Goal: Transaction & Acquisition: Book appointment/travel/reservation

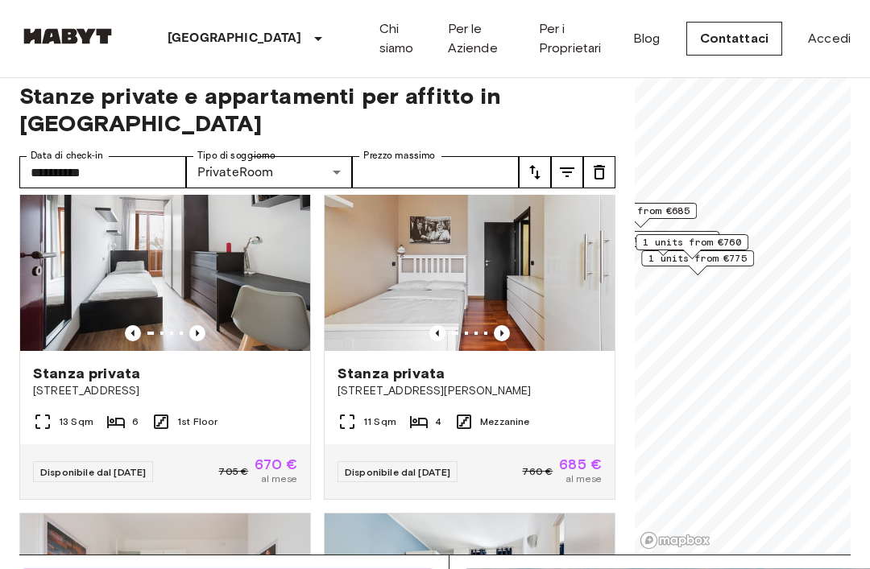
scroll to position [56, 0]
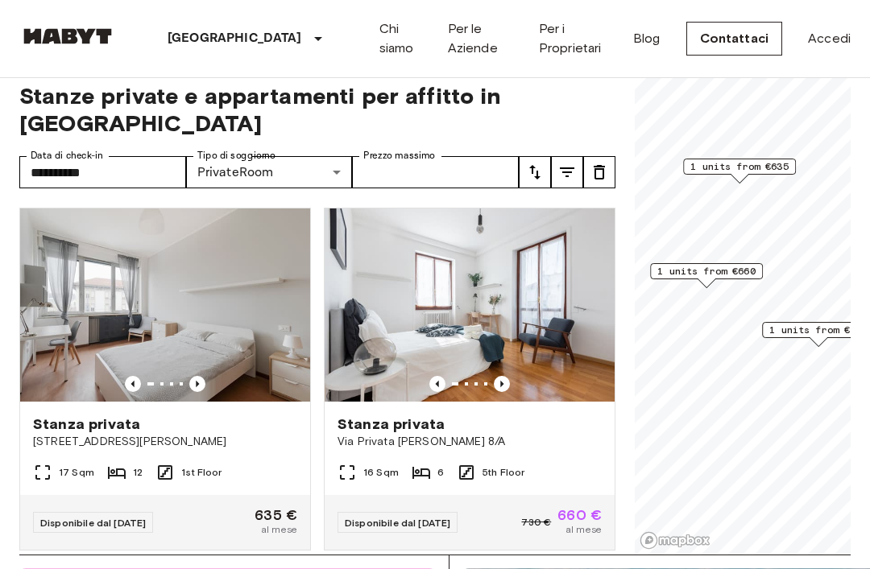
click at [746, 167] on span "1 units from €635" at bounding box center [739, 166] width 98 height 14
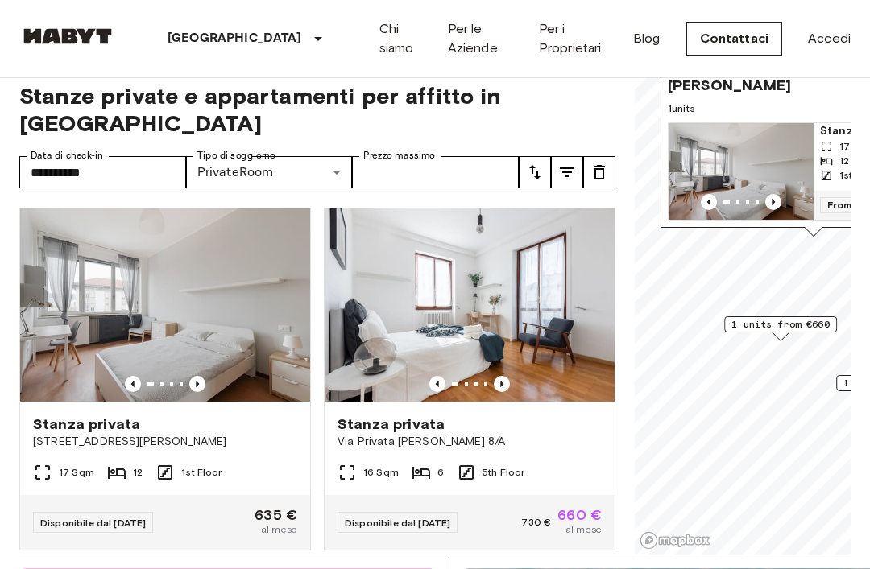
click at [774, 200] on icon "Previous image" at bounding box center [773, 202] width 16 height 16
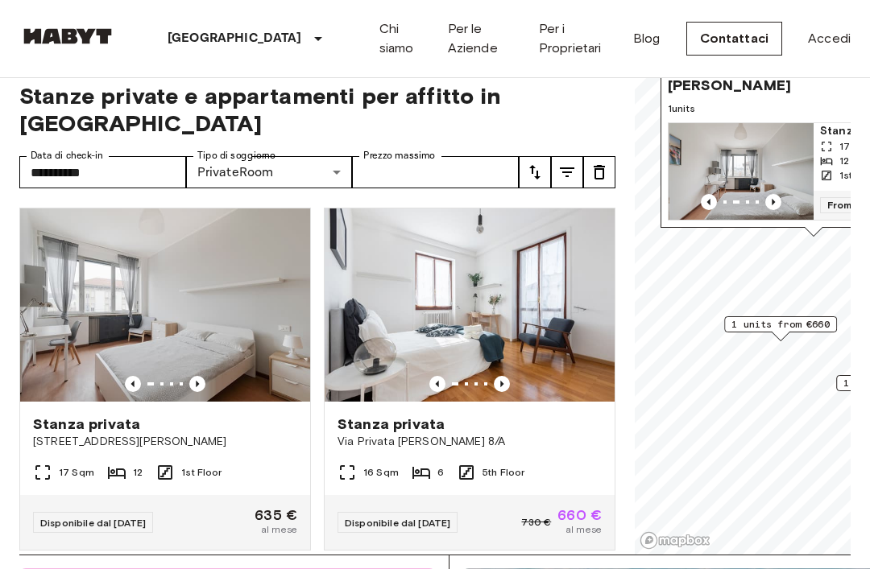
click at [777, 197] on icon "Previous image" at bounding box center [773, 202] width 16 height 16
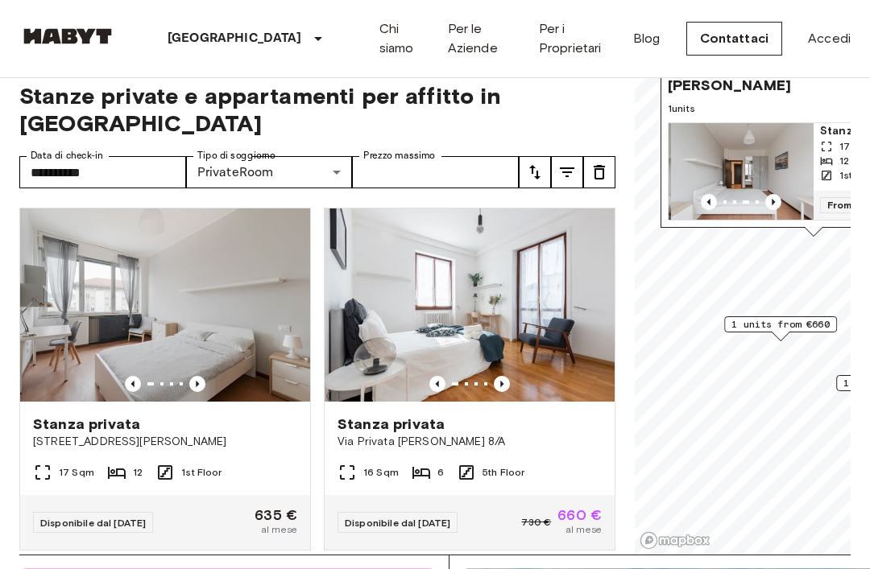
click at [773, 199] on icon "Previous image" at bounding box center [773, 202] width 16 height 16
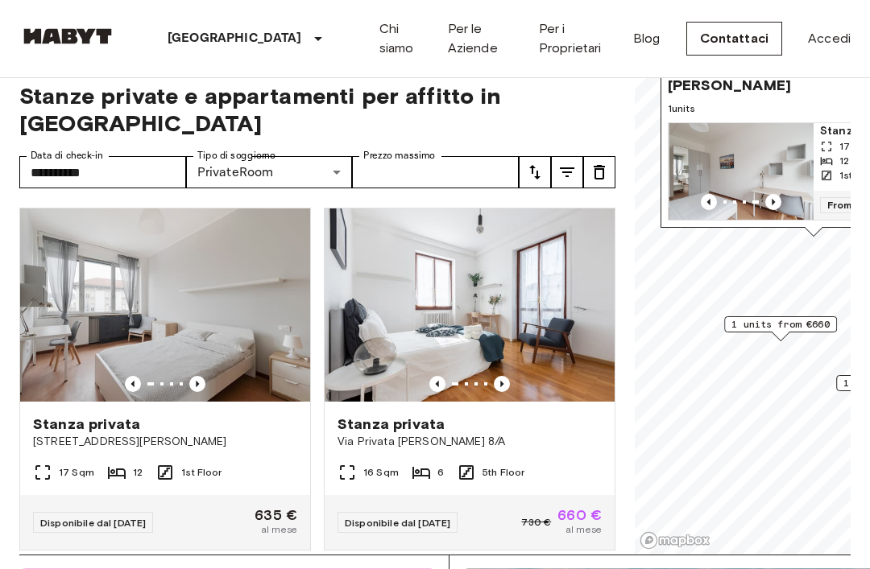
click at [770, 199] on icon "Previous image" at bounding box center [773, 202] width 16 height 16
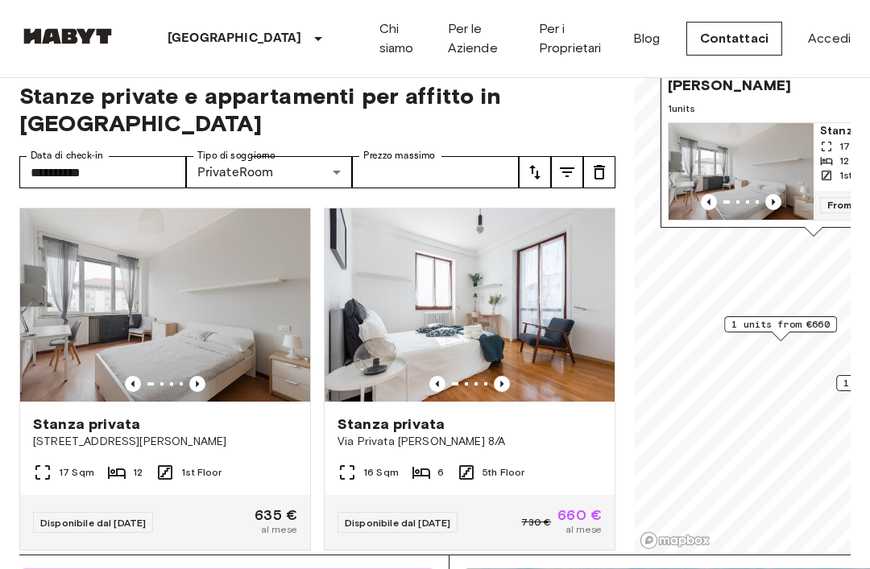
click at [793, 326] on span "1 units from €660" at bounding box center [780, 324] width 98 height 14
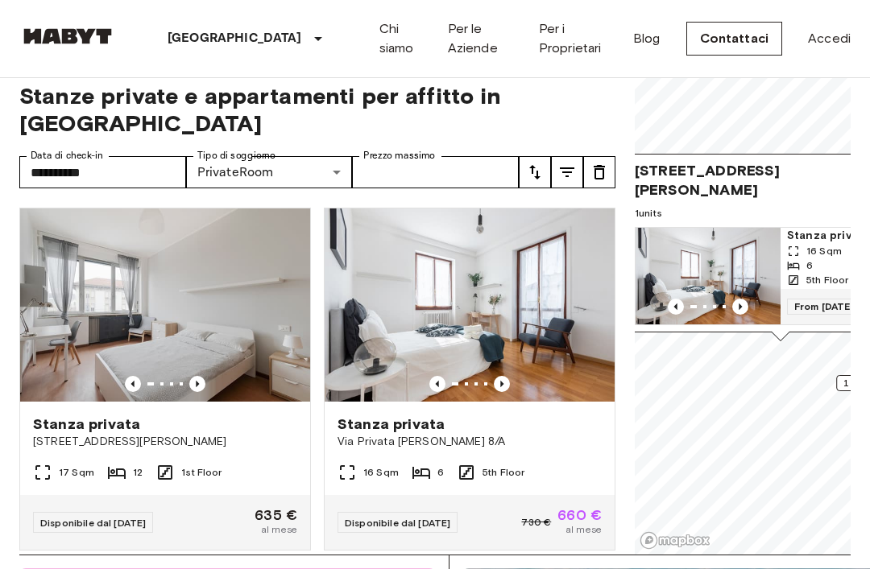
click at [771, 186] on span "Via Privata Mauro Rota 8, 20125 Milano, IT" at bounding box center [764, 180] width 259 height 39
click at [819, 260] on div "6" at bounding box center [853, 265] width 132 height 14
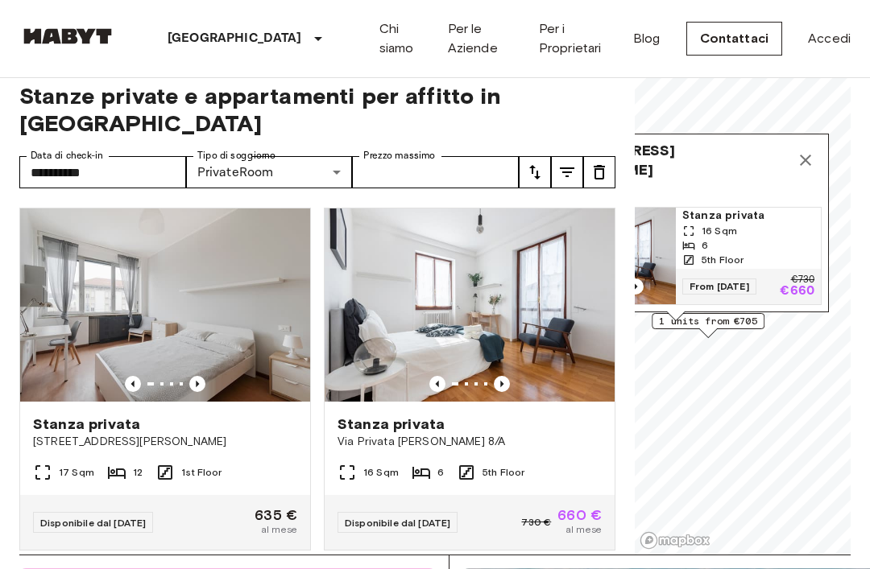
click at [806, 161] on icon "Map marker" at bounding box center [805, 160] width 11 height 11
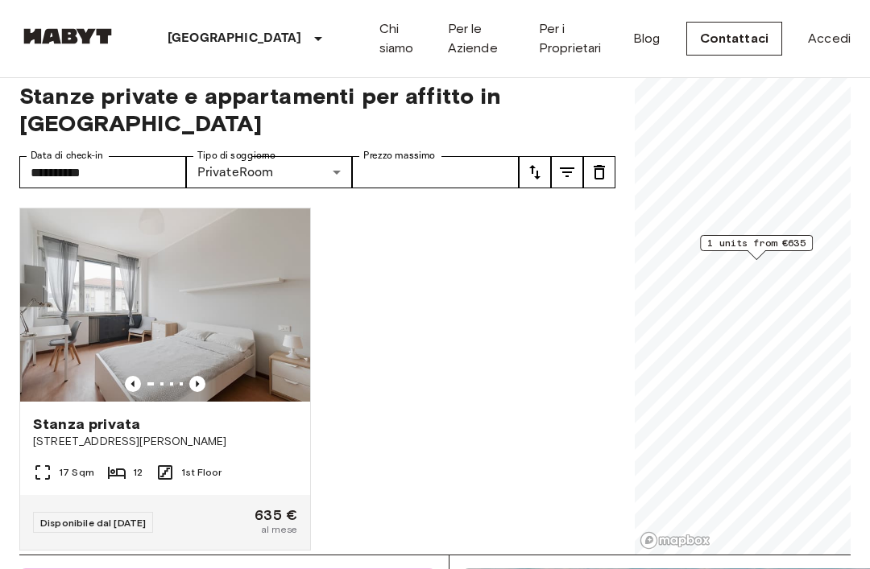
click at [763, 244] on span "1 units from €635" at bounding box center [756, 243] width 98 height 14
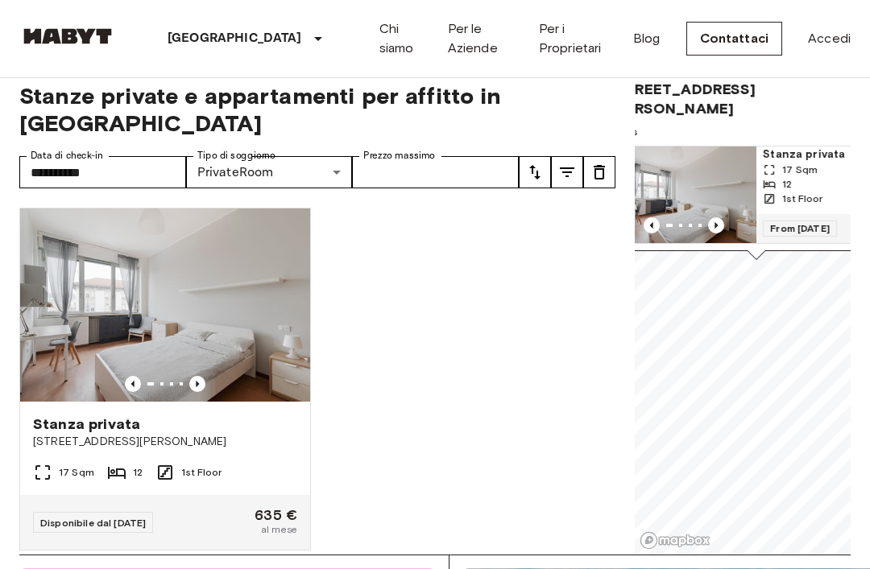
click at [766, 110] on span "Via Ernesto Breda 152, 20126 Milano, IT" at bounding box center [739, 99] width 259 height 39
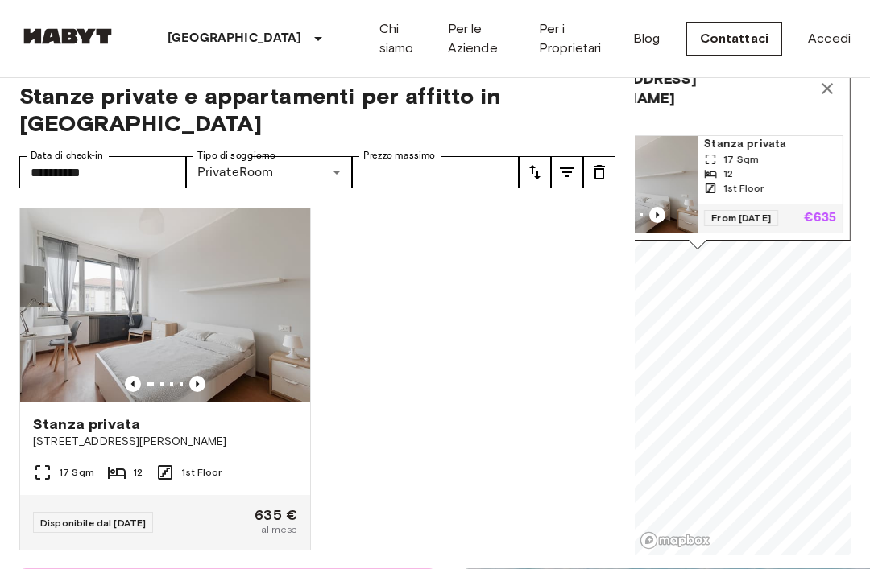
click at [767, 154] on div "17 Sqm" at bounding box center [770, 159] width 132 height 14
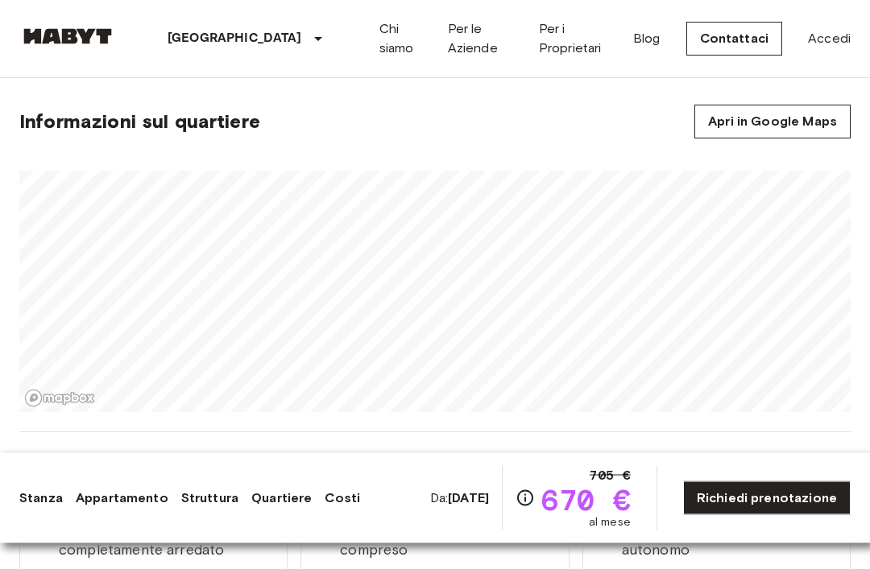
scroll to position [1406, 0]
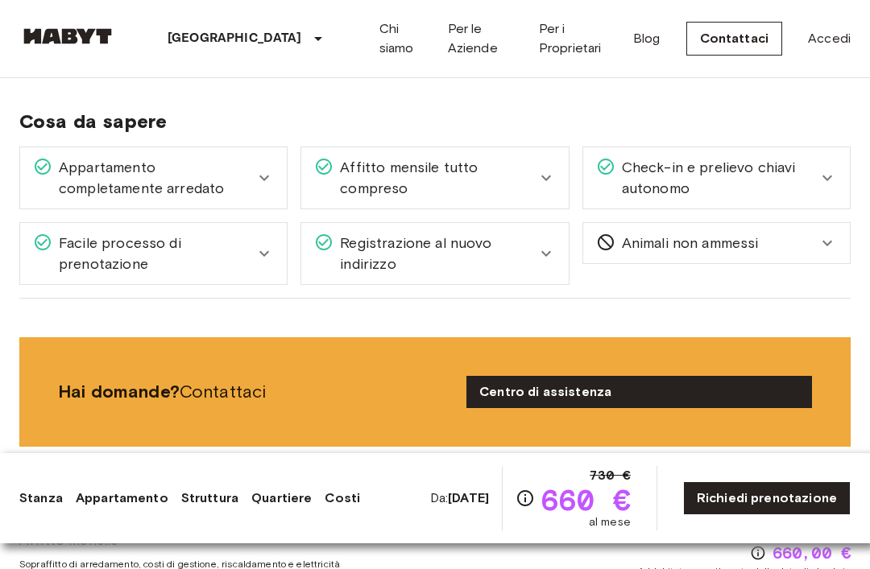
scroll to position [1826, 0]
click at [830, 181] on icon at bounding box center [826, 178] width 19 height 19
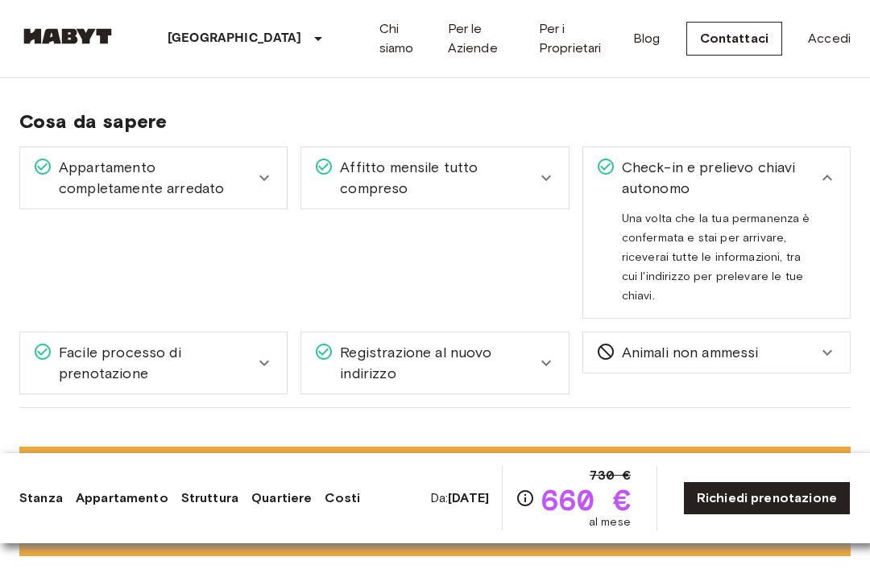
click at [830, 175] on icon at bounding box center [826, 177] width 19 height 19
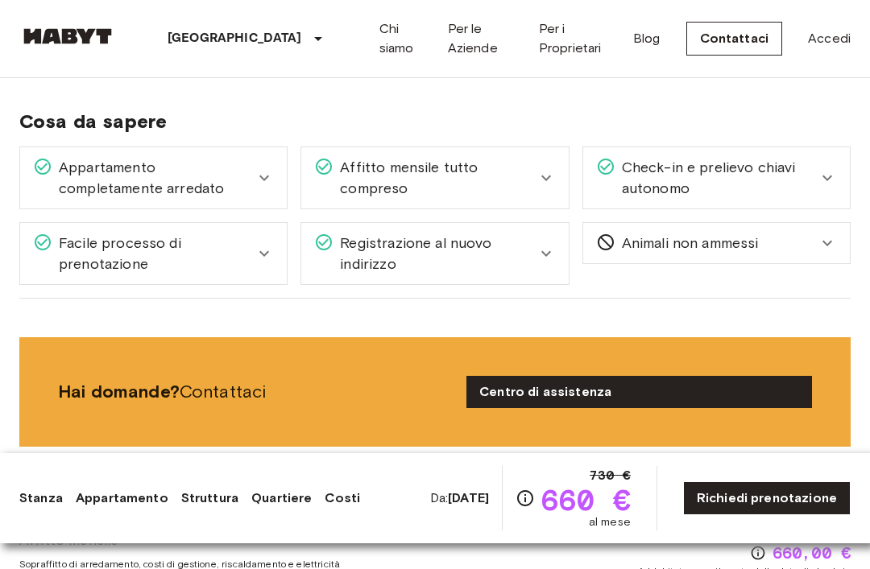
click at [265, 267] on div "Facile processo di prenotazione" at bounding box center [153, 253] width 267 height 61
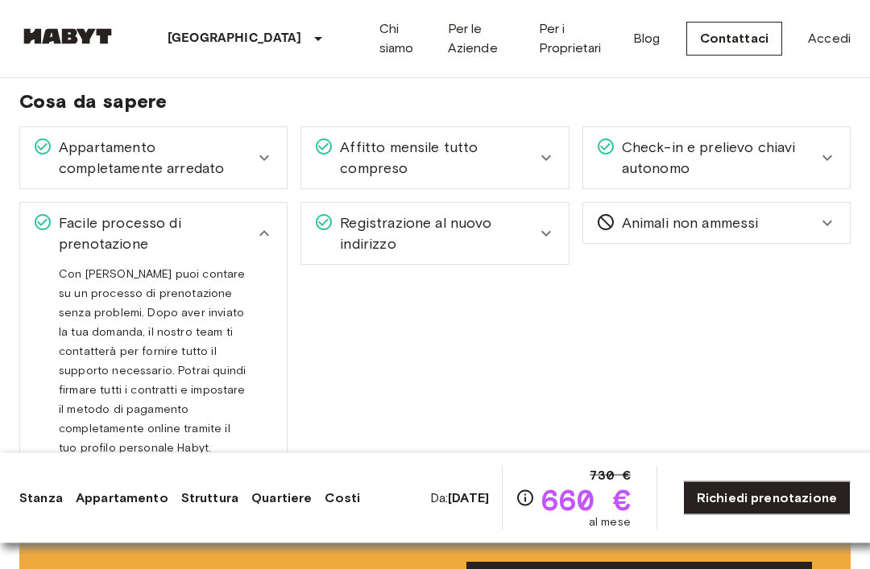
scroll to position [1847, 0]
click at [267, 231] on icon at bounding box center [263, 233] width 19 height 19
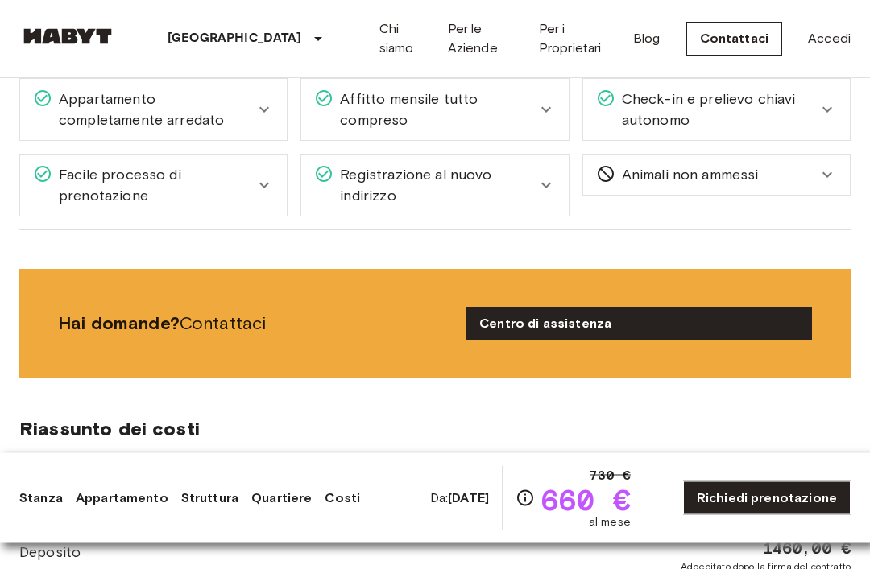
click at [543, 184] on icon at bounding box center [546, 187] width 10 height 6
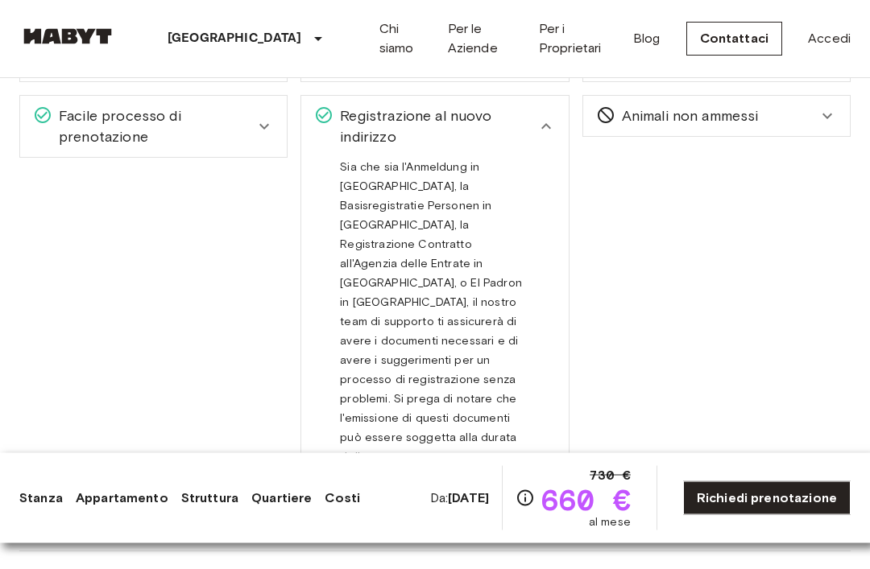
scroll to position [1949, 0]
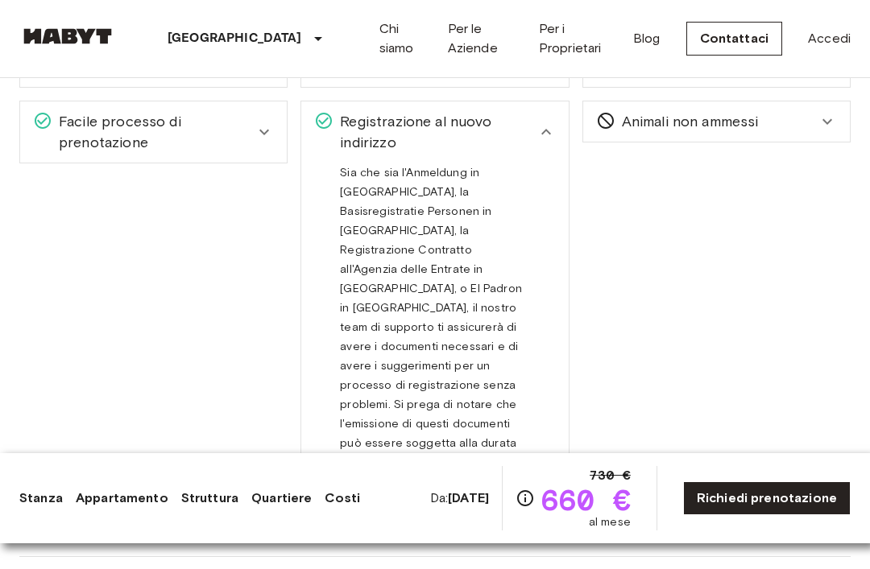
click at [547, 140] on icon at bounding box center [545, 131] width 19 height 19
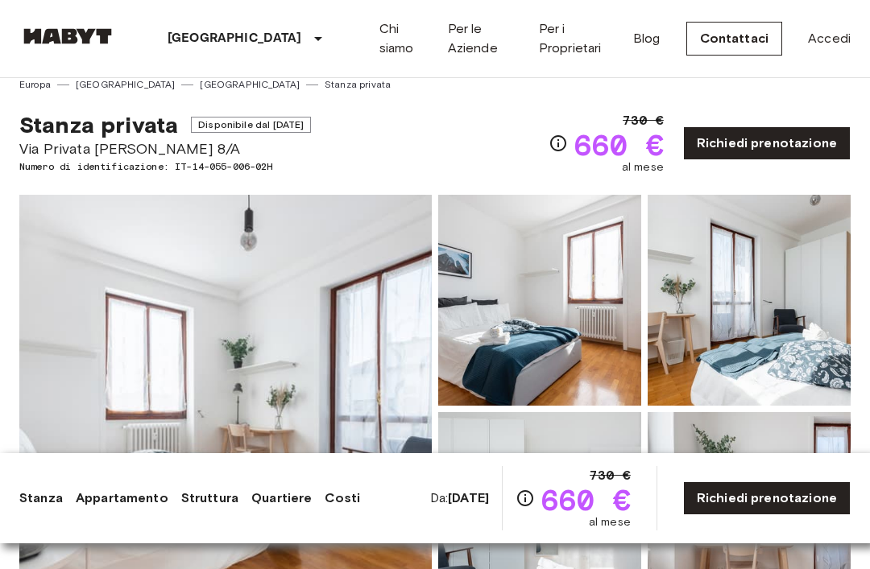
scroll to position [0, 0]
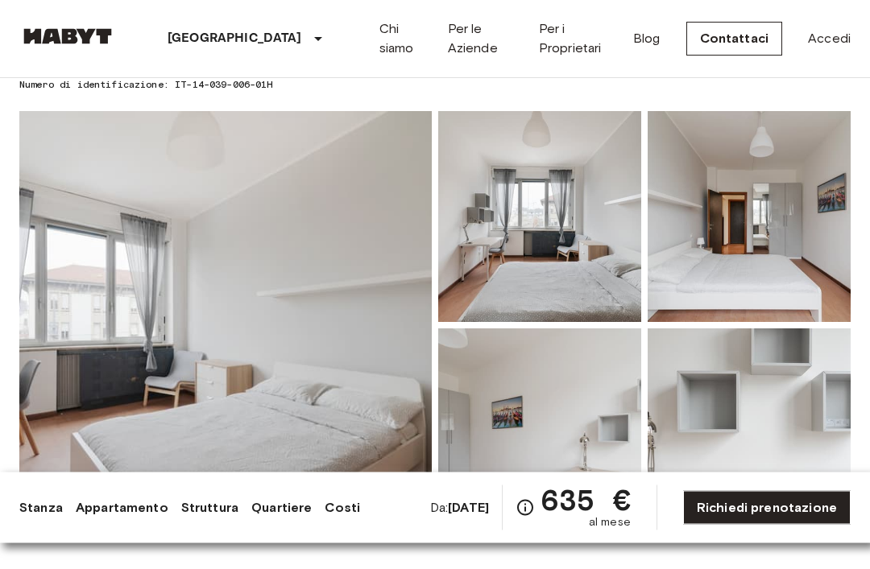
scroll to position [98, 0]
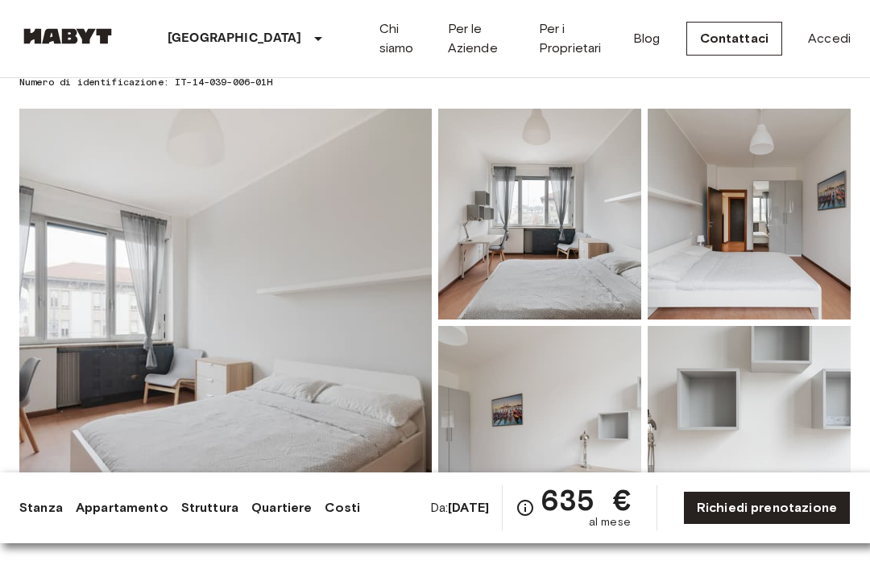
click at [81, 263] on img at bounding box center [225, 323] width 412 height 428
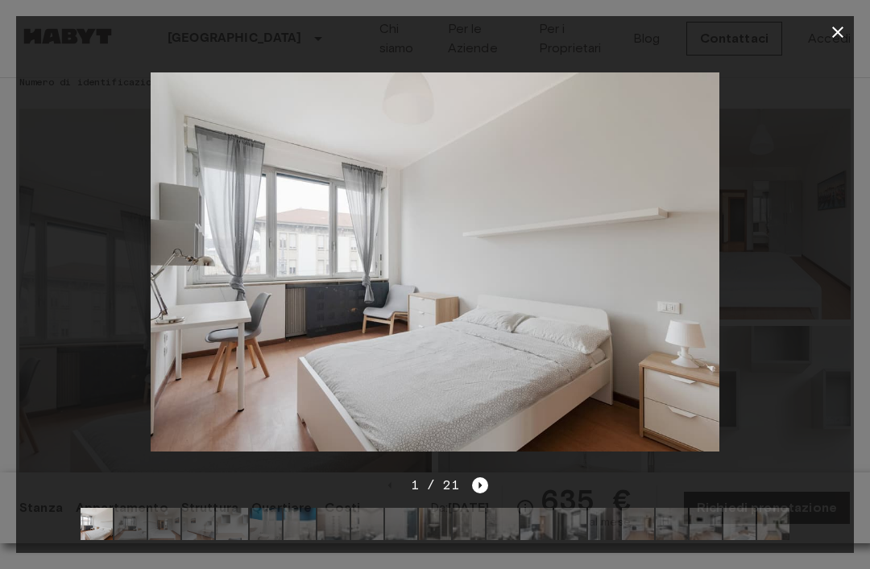
click at [479, 489] on icon "Next image" at bounding box center [480, 485] width 3 height 6
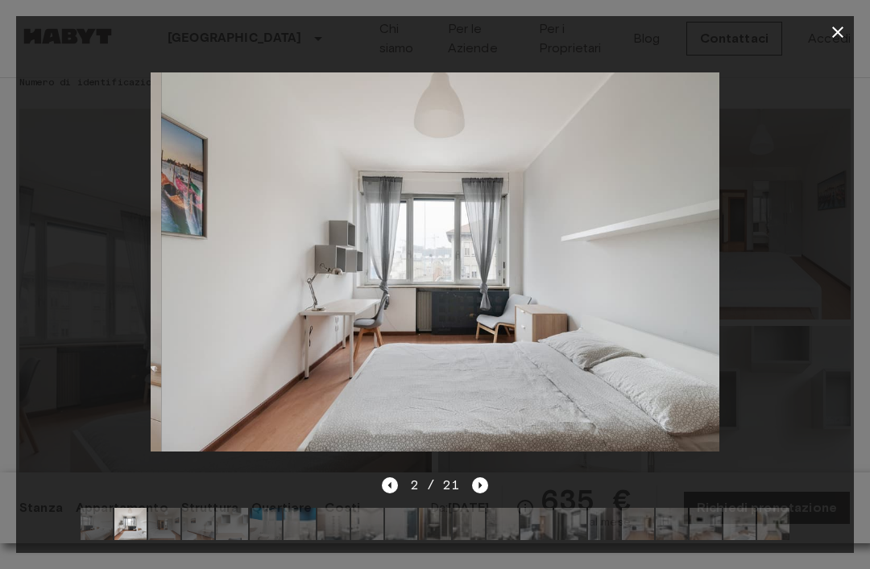
click at [479, 489] on icon "Next image" at bounding box center [480, 485] width 3 height 6
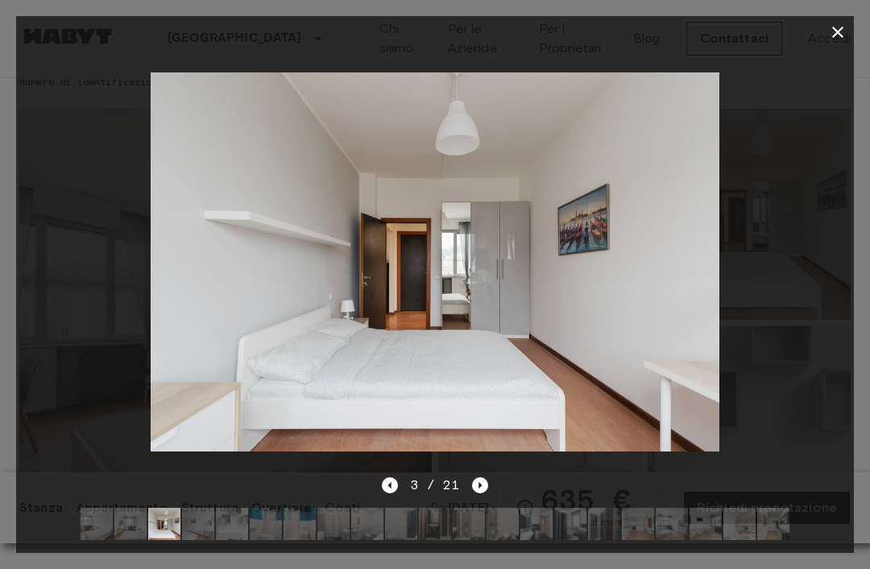
click at [486, 494] on icon "Next image" at bounding box center [480, 485] width 16 height 16
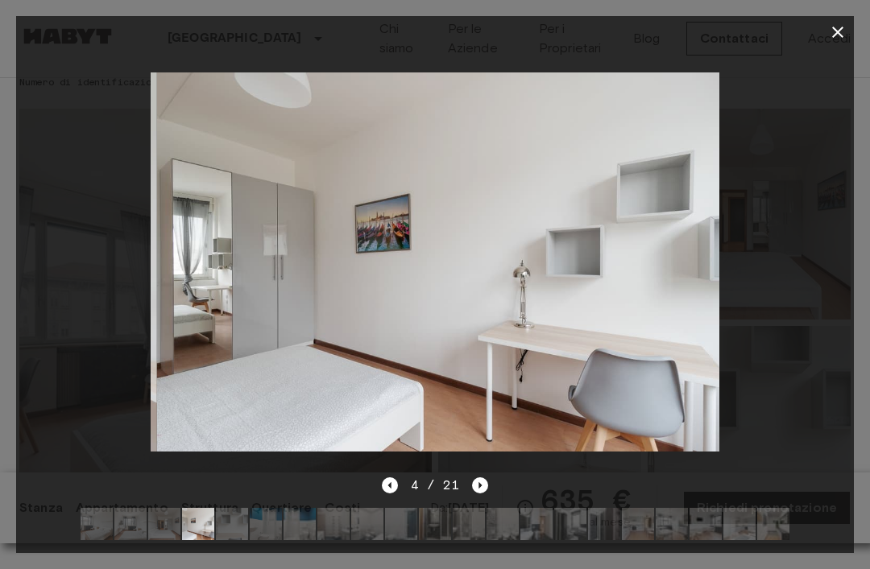
click at [479, 489] on icon "Next image" at bounding box center [480, 485] width 3 height 6
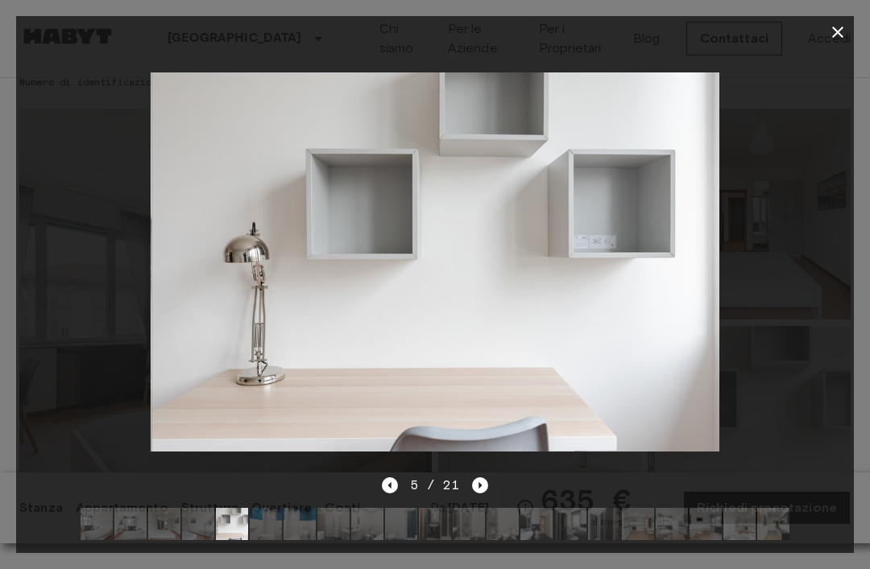
click at [479, 489] on icon "Next image" at bounding box center [480, 485] width 3 height 6
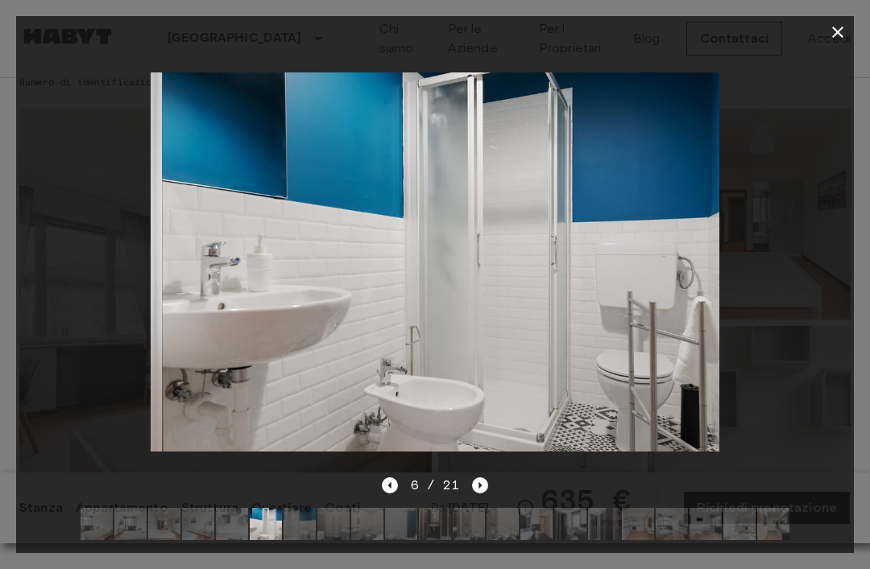
click at [487, 494] on icon "Next image" at bounding box center [480, 485] width 16 height 16
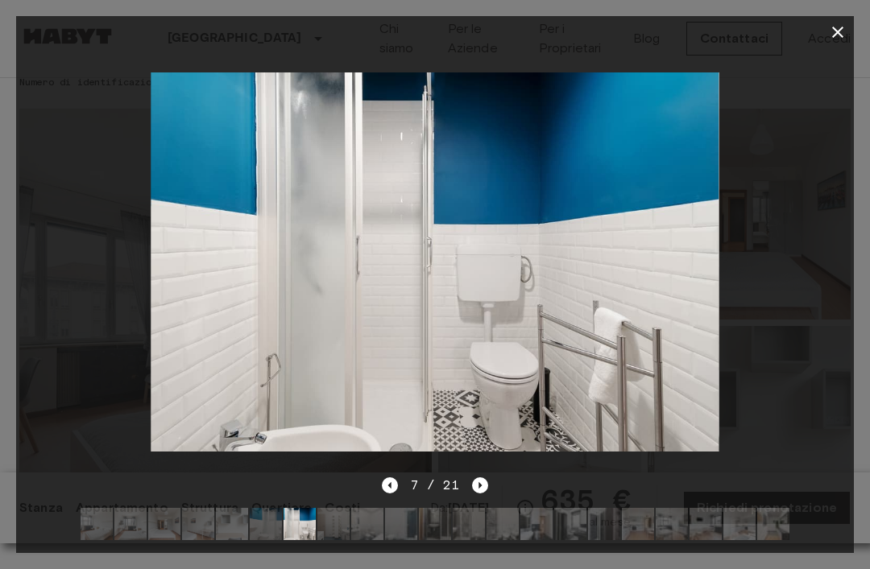
click at [828, 35] on icon "button" at bounding box center [837, 32] width 19 height 19
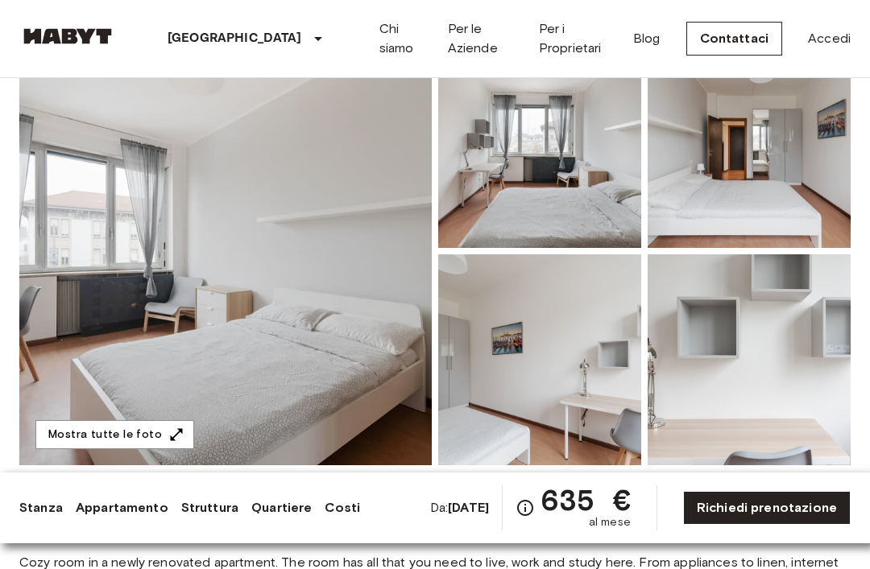
scroll to position [168, 0]
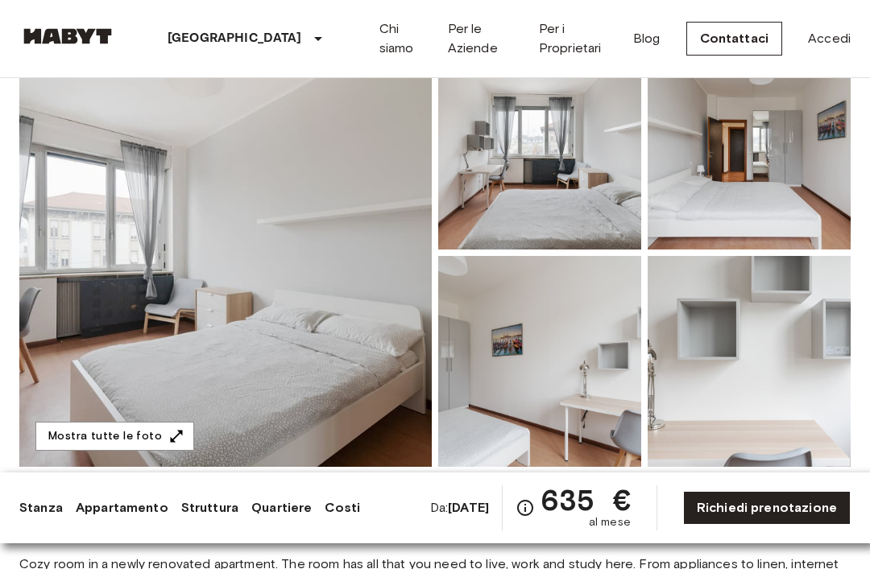
click at [542, 355] on img at bounding box center [539, 361] width 203 height 211
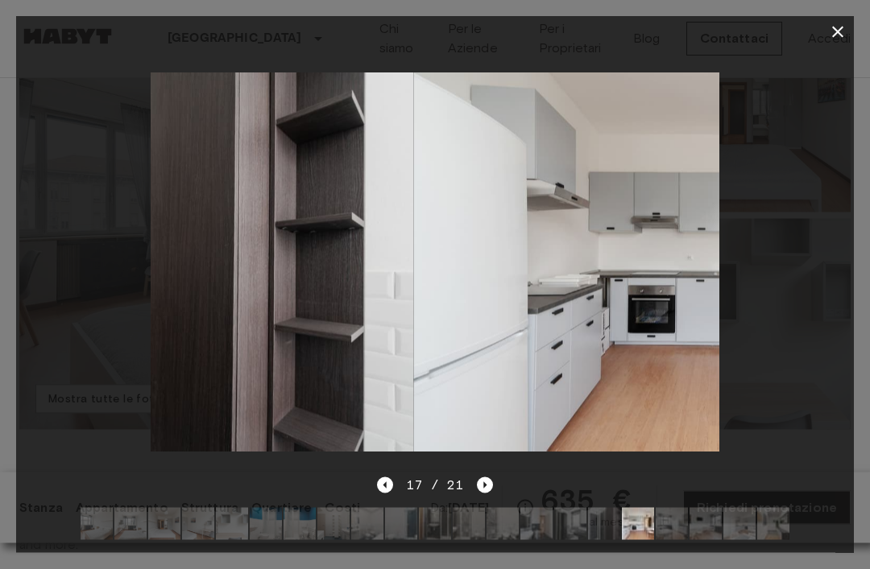
scroll to position [206, 0]
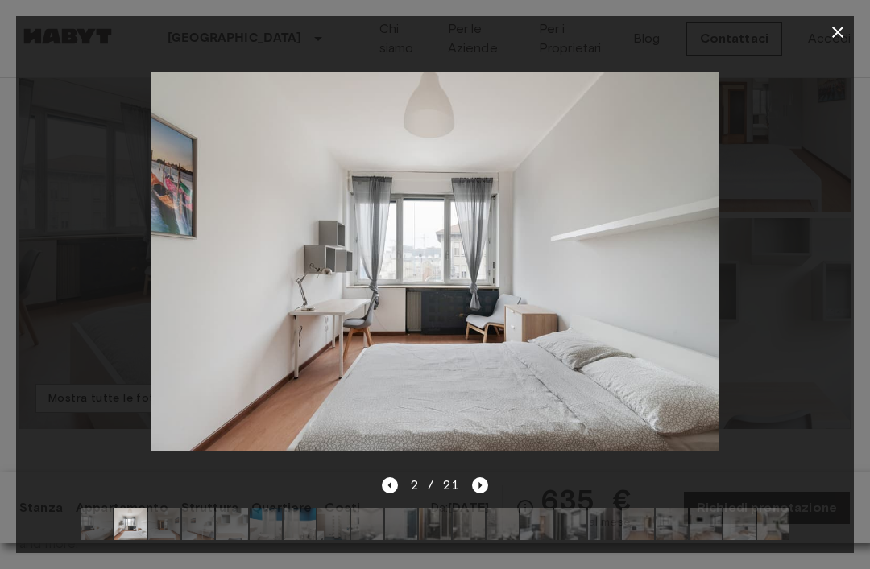
click at [834, 31] on icon "button" at bounding box center [837, 32] width 19 height 19
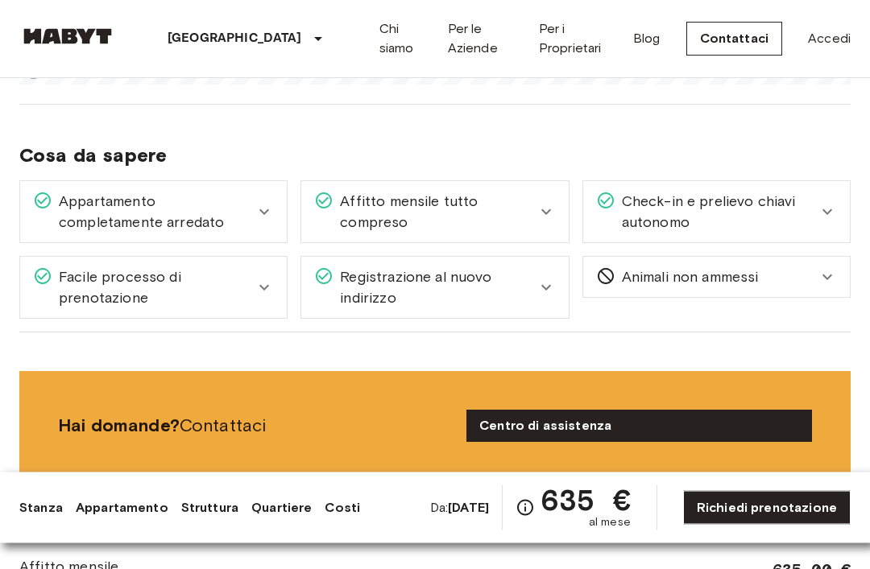
scroll to position [1776, 0]
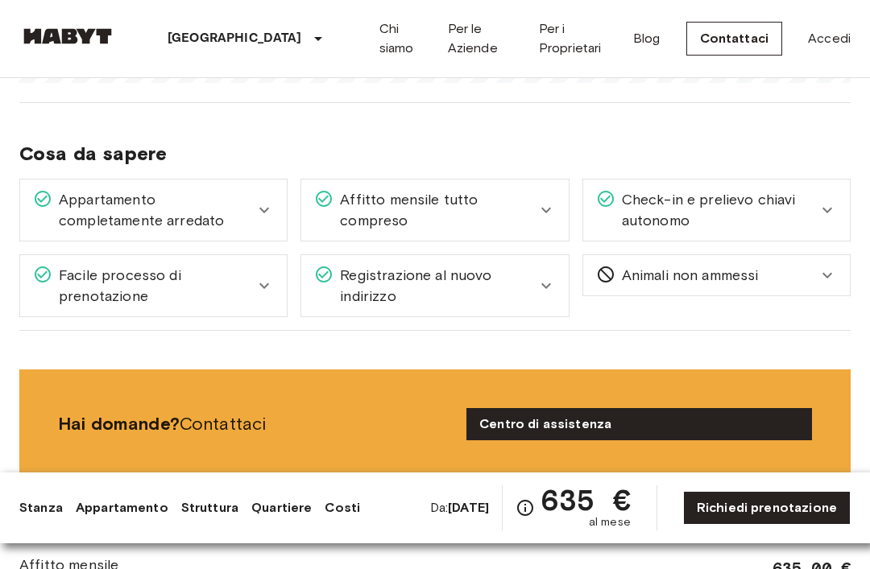
click at [539, 213] on icon at bounding box center [545, 209] width 19 height 19
